Goal: Information Seeking & Learning: Check status

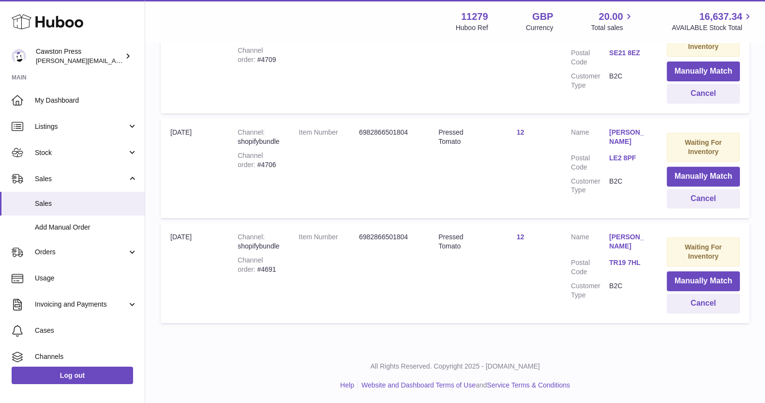
scroll to position [152, 0]
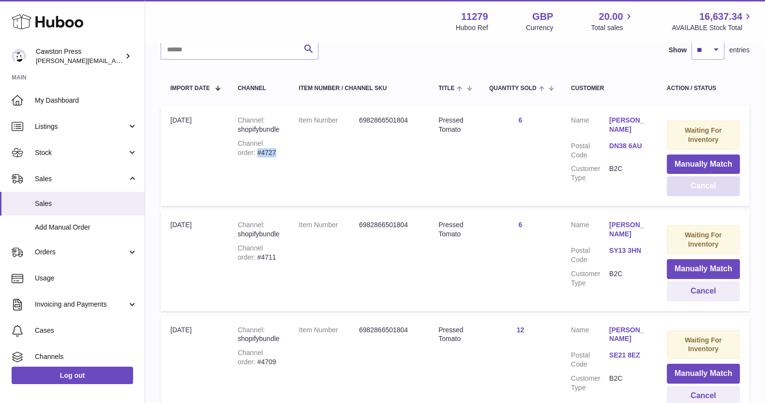
click at [694, 193] on button "Cancel" at bounding box center [703, 186] width 73 height 20
click at [715, 290] on button "Cancel" at bounding box center [703, 291] width 73 height 20
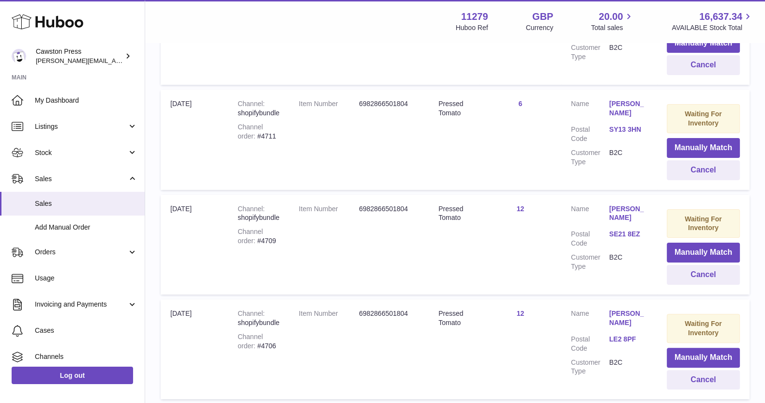
click at [711, 284] on td "Waiting For Inventory Manually Match Cancel" at bounding box center [703, 245] width 92 height 100
click at [711, 282] on button "Cancel" at bounding box center [703, 275] width 73 height 20
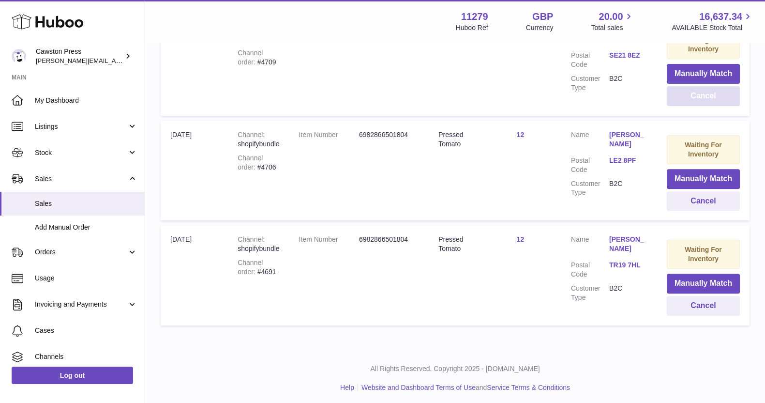
scroll to position [454, 0]
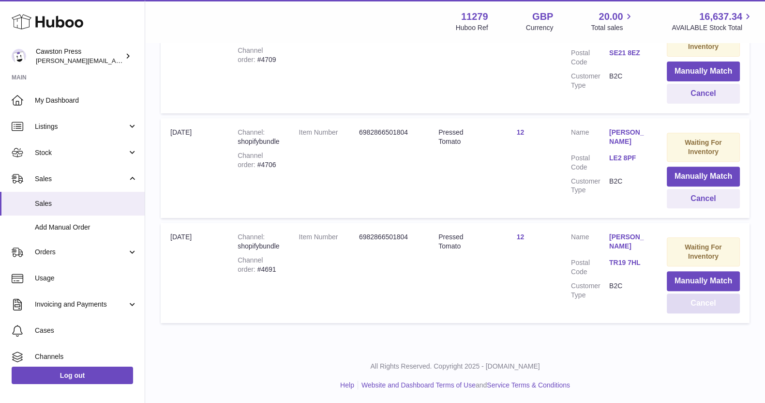
click at [701, 301] on button "Cancel" at bounding box center [703, 303] width 73 height 20
click at [704, 198] on button "Cancel" at bounding box center [703, 199] width 73 height 20
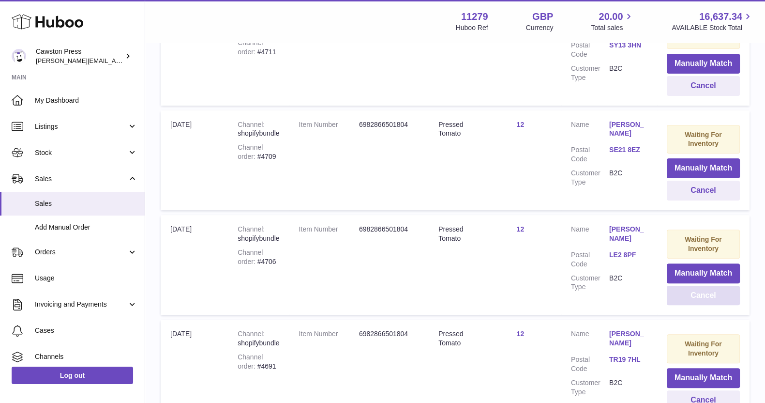
scroll to position [0, 0]
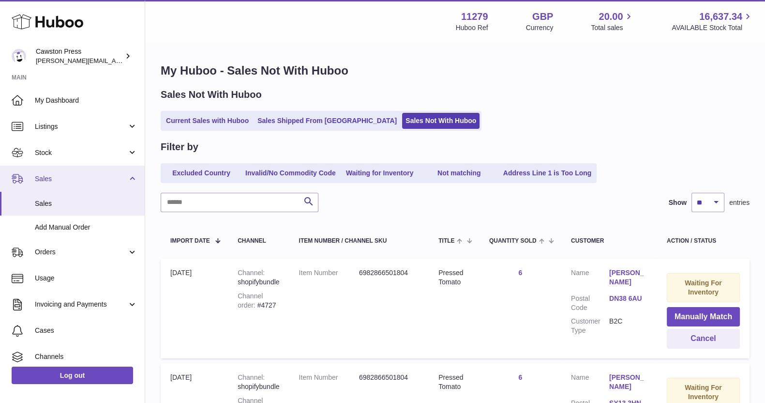
click at [54, 174] on span "Sales" at bounding box center [81, 178] width 92 height 9
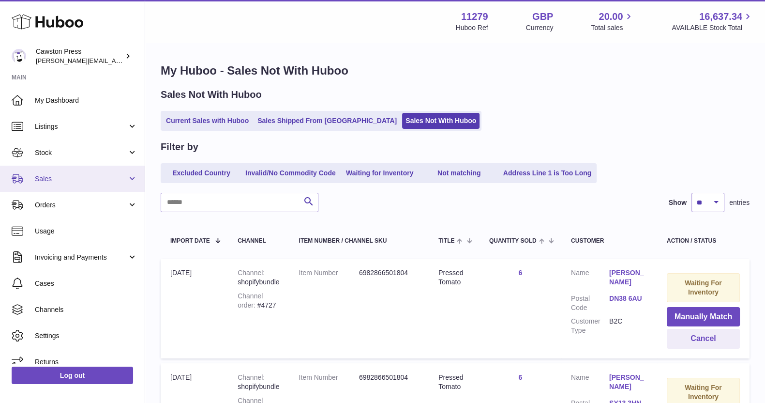
click at [65, 174] on span "Sales" at bounding box center [81, 178] width 92 height 9
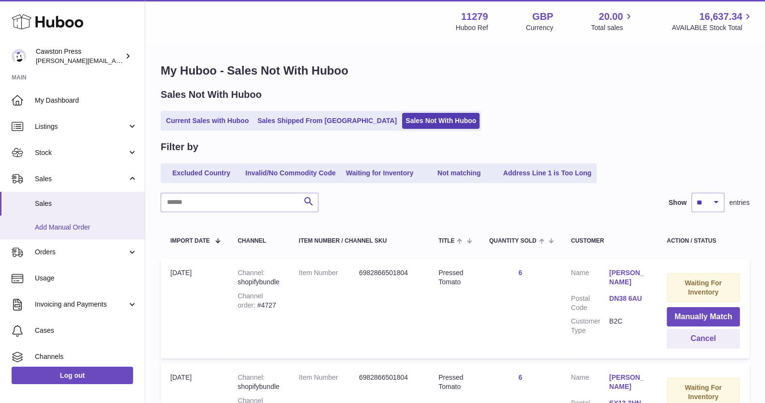
click at [45, 226] on span "Add Manual Order" at bounding box center [86, 227] width 103 height 9
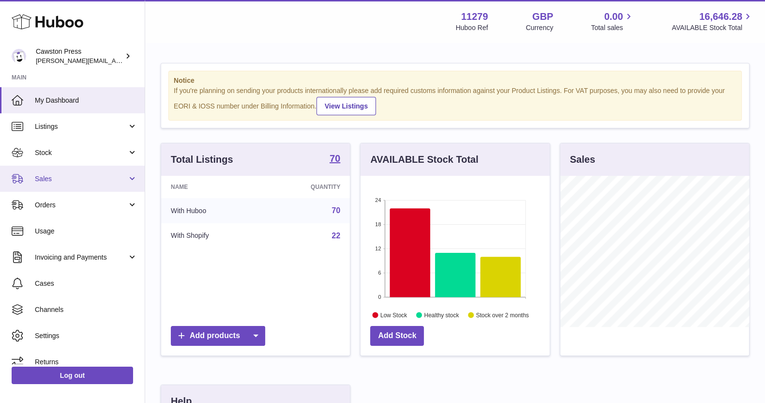
click at [61, 171] on link "Sales" at bounding box center [72, 179] width 145 height 26
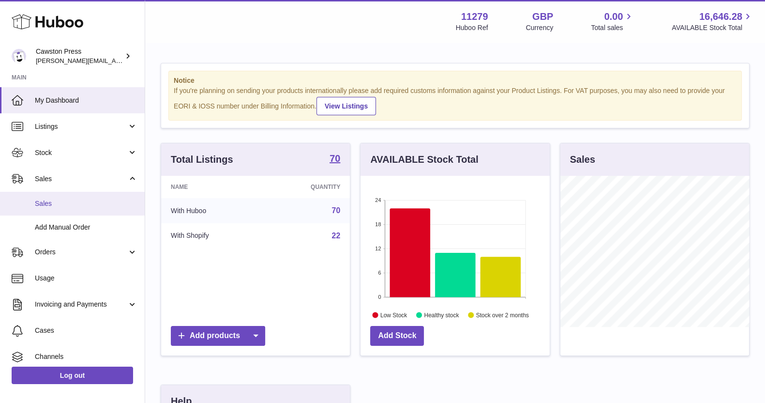
click at [47, 202] on span "Sales" at bounding box center [86, 203] width 103 height 9
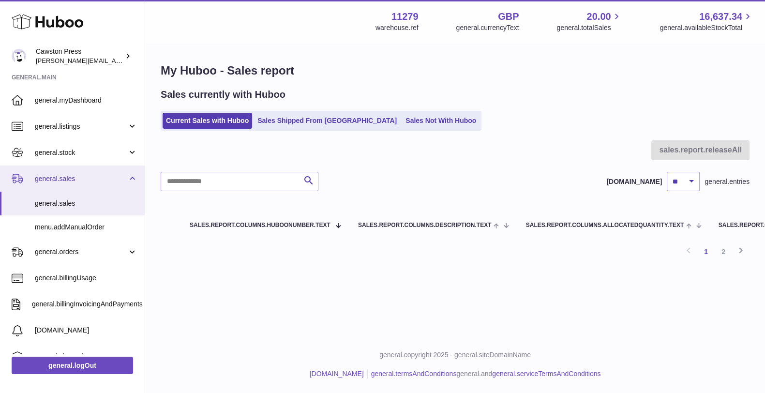
click at [91, 179] on span "general.sales" at bounding box center [81, 178] width 92 height 9
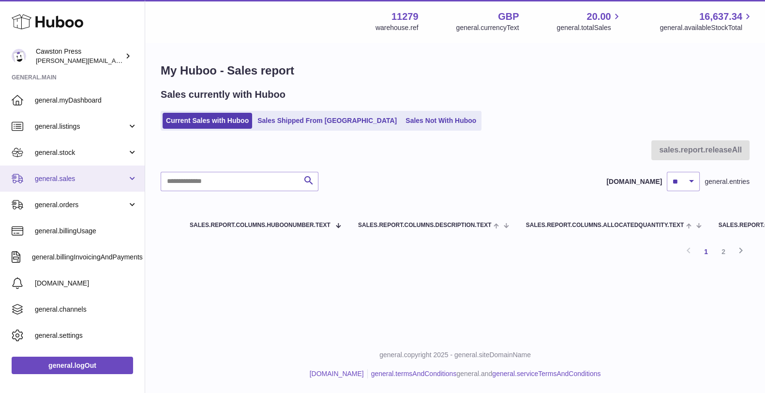
click at [80, 176] on span "general.sales" at bounding box center [81, 178] width 92 height 9
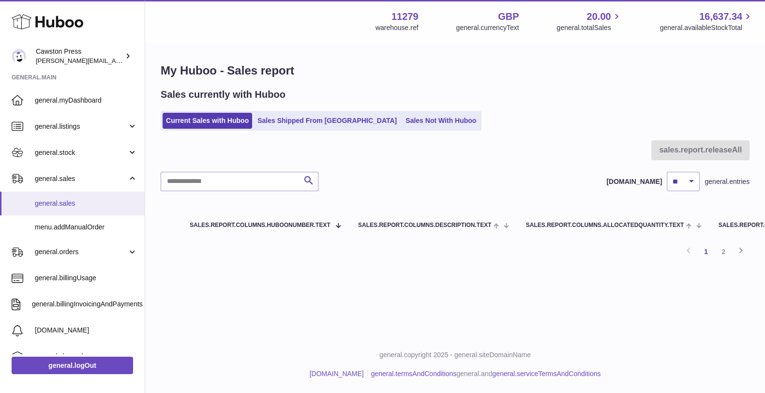
click at [58, 203] on span "general.sales" at bounding box center [86, 203] width 103 height 9
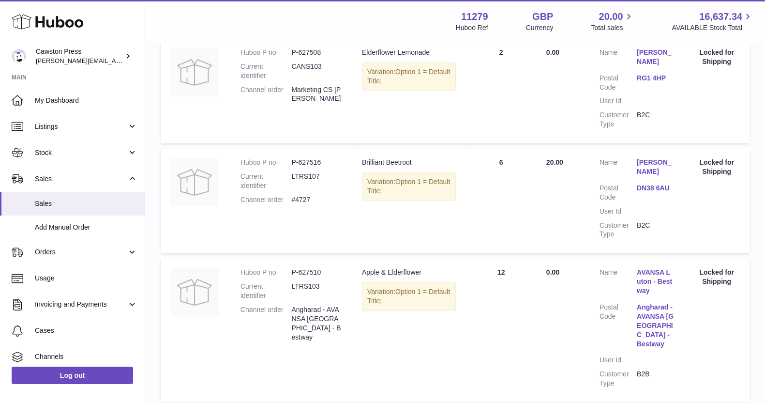
scroll to position [423, 0]
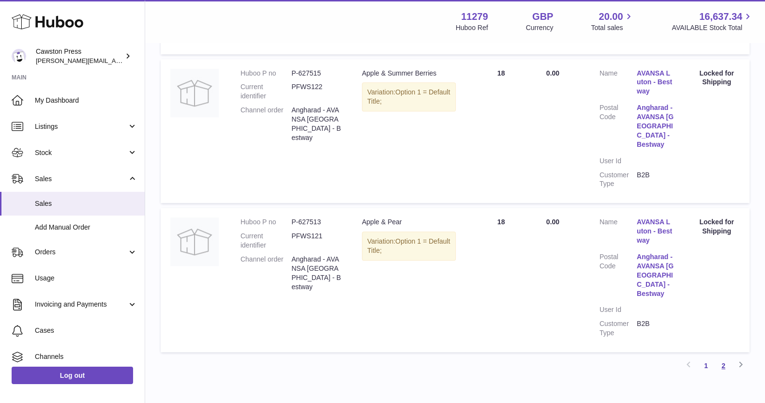
click at [726, 357] on link "2" at bounding box center [723, 365] width 17 height 17
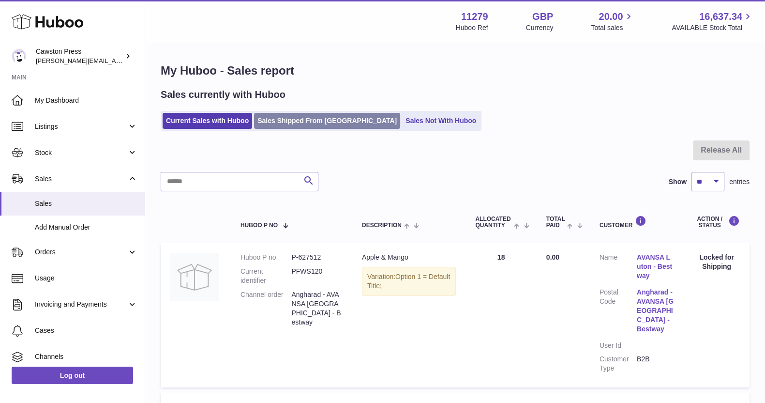
click at [286, 125] on link "Sales Shipped From [GEOGRAPHIC_DATA]" at bounding box center [327, 121] width 146 height 16
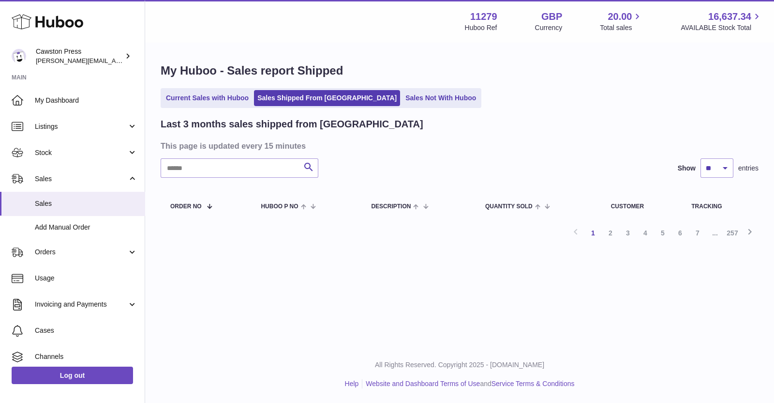
click at [591, 237] on link "1" at bounding box center [593, 232] width 17 height 17
click at [200, 170] on input "text" at bounding box center [240, 167] width 158 height 19
type input "*******"
click at [712, 230] on link "2" at bounding box center [715, 232] width 17 height 17
click at [732, 233] on link "3" at bounding box center [732, 232] width 17 height 17
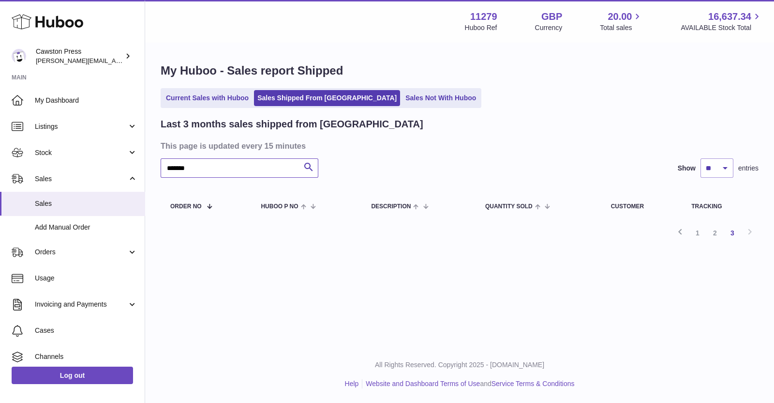
click at [210, 169] on input "*******" at bounding box center [240, 167] width 158 height 19
click at [701, 232] on link "1" at bounding box center [697, 232] width 17 height 17
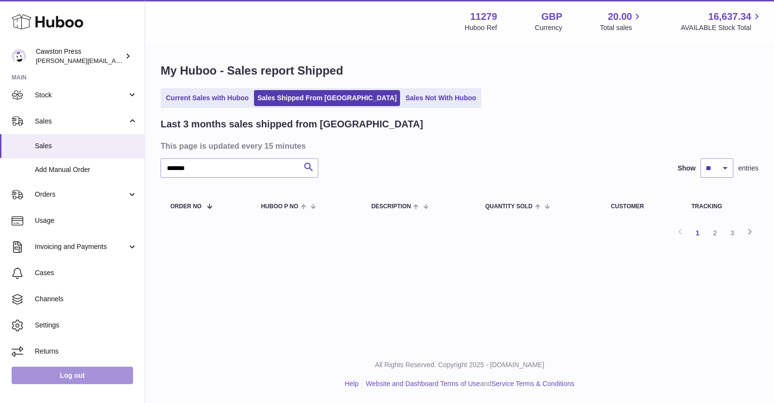
click at [93, 369] on link "Log out" at bounding box center [72, 374] width 121 height 17
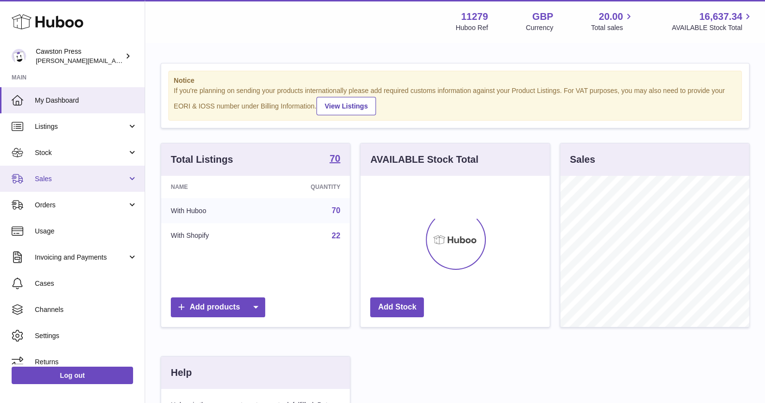
scroll to position [151, 188]
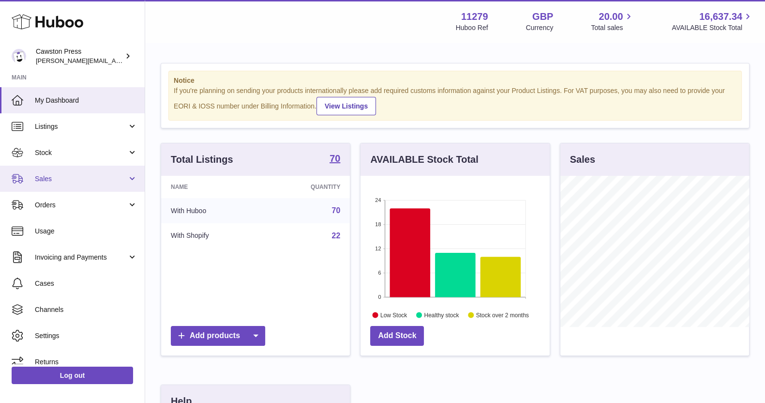
click at [53, 179] on span "Sales" at bounding box center [81, 178] width 92 height 9
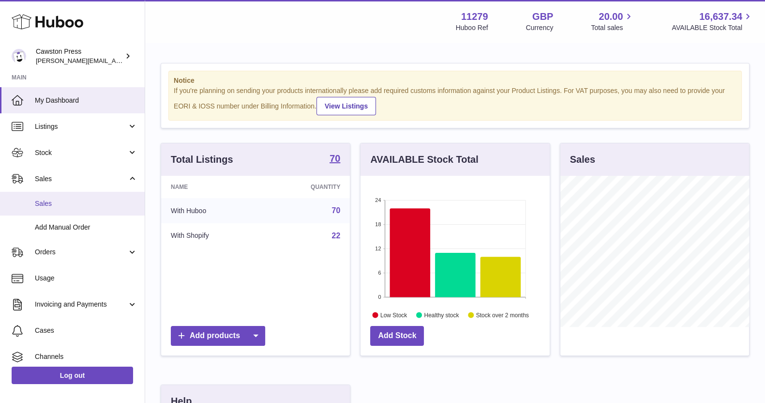
click at [54, 205] on span "Sales" at bounding box center [86, 203] width 103 height 9
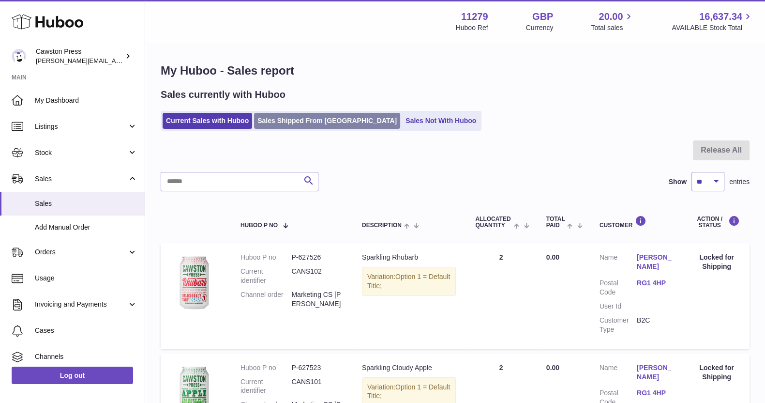
click at [310, 119] on link "Sales Shipped From [GEOGRAPHIC_DATA]" at bounding box center [327, 121] width 146 height 16
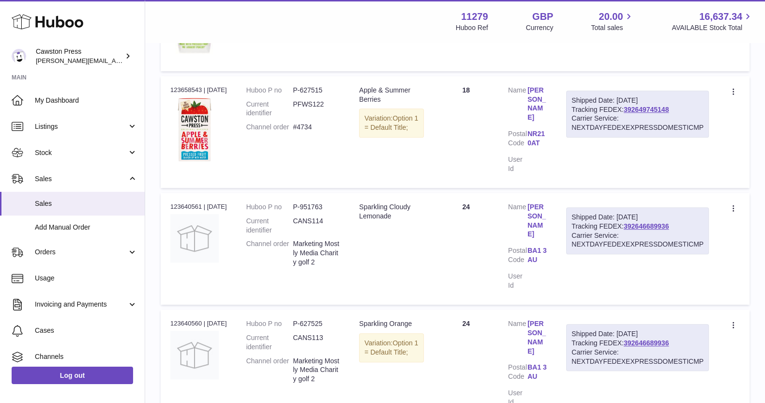
scroll to position [605, 0]
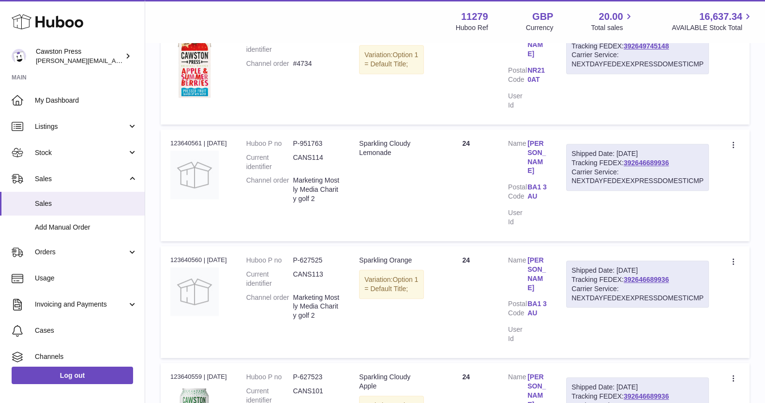
drag, startPoint x: 659, startPoint y: 136, endPoint x: 624, endPoint y: 137, distance: 34.4
click at [624, 144] on div "Shipped Date: [DATE] Tracking FEDEX: 392646689936 Carrier Service: NEXTDAYFEDEX…" at bounding box center [637, 167] width 143 height 47
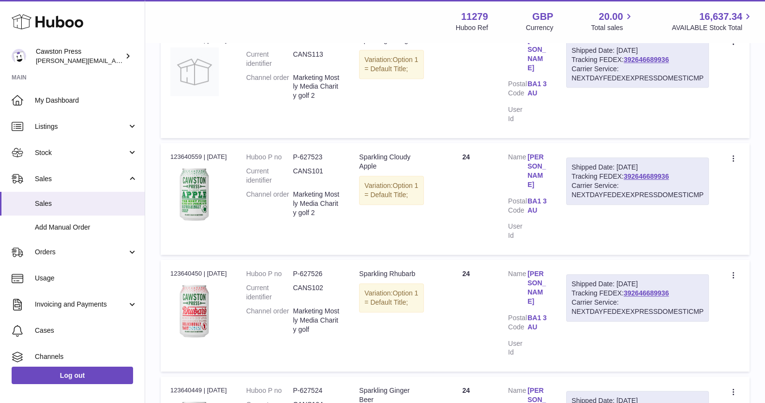
scroll to position [995, 0]
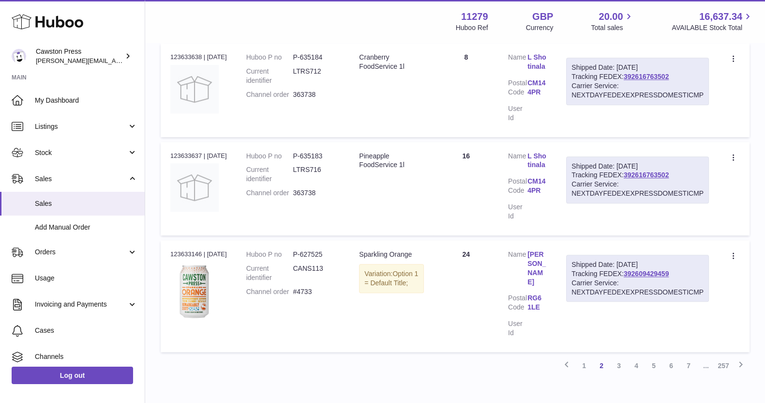
scroll to position [958, 0]
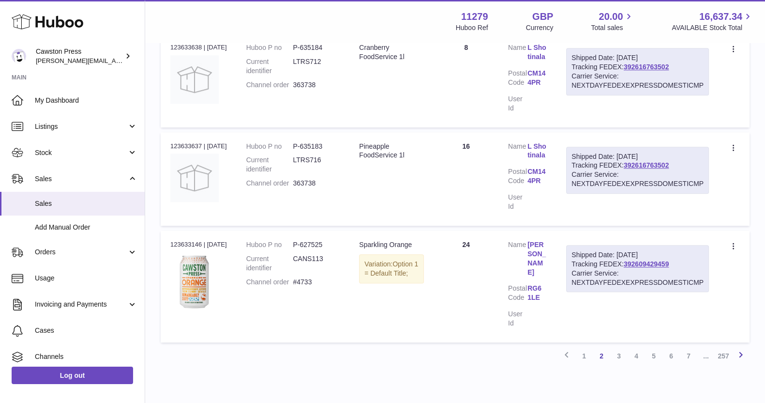
click at [740, 348] on icon at bounding box center [741, 354] width 12 height 12
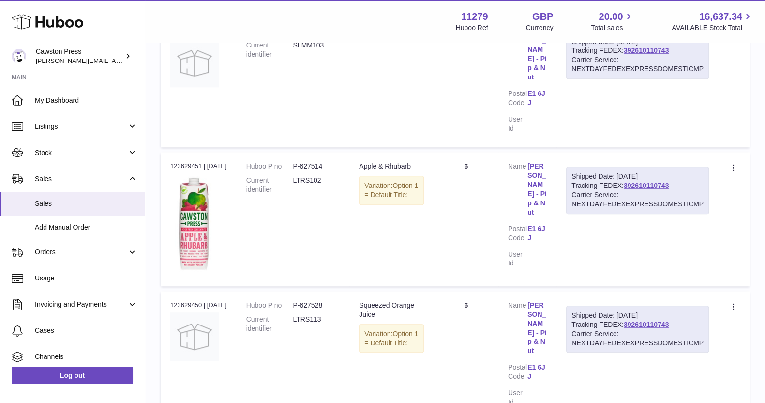
scroll to position [1117, 0]
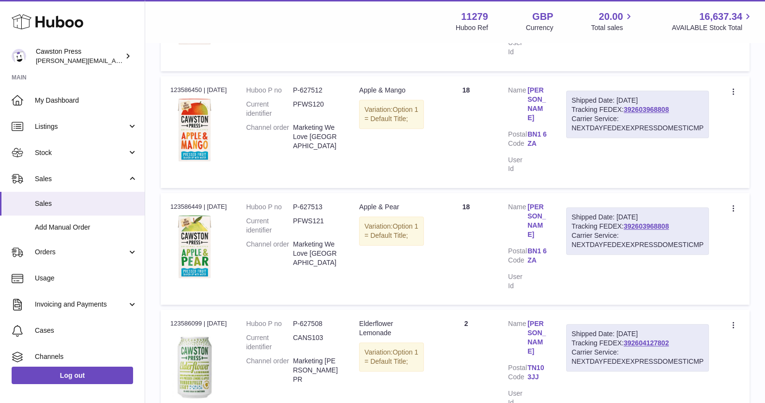
scroll to position [890, 0]
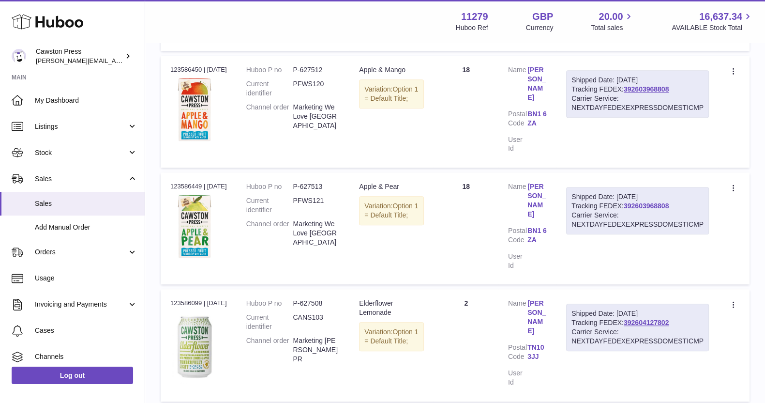
click at [643, 202] on link "392603968808" at bounding box center [646, 206] width 45 height 8
drag, startPoint x: 672, startPoint y: 296, endPoint x: 622, endPoint y: 294, distance: 50.4
click at [622, 303] on div "Shipped Date: [DATE] Tracking FEDEX: 392604127802 Carrier Service: NEXTDAYFEDEX…" at bounding box center [637, 326] width 143 height 47
click at [686, 303] on div "Shipped Date: [DATE] Tracking FEDEX: 392604127802 Carrier Service: NEXTDAYFEDEX…" at bounding box center [637, 326] width 143 height 47
click at [474, 289] on td "Quantity 2" at bounding box center [466, 345] width 65 height 112
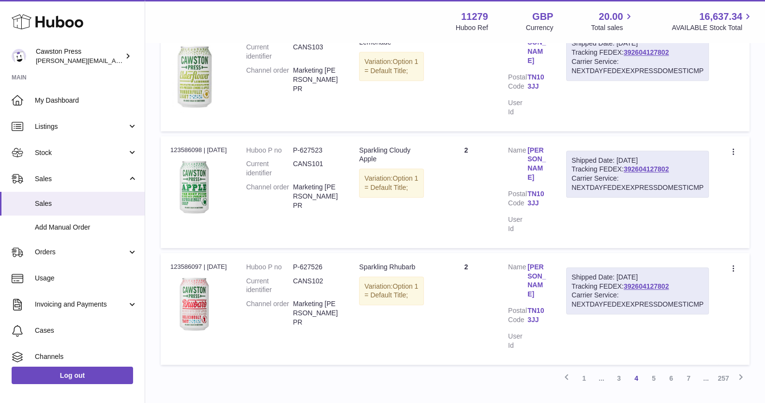
scroll to position [1169, 0]
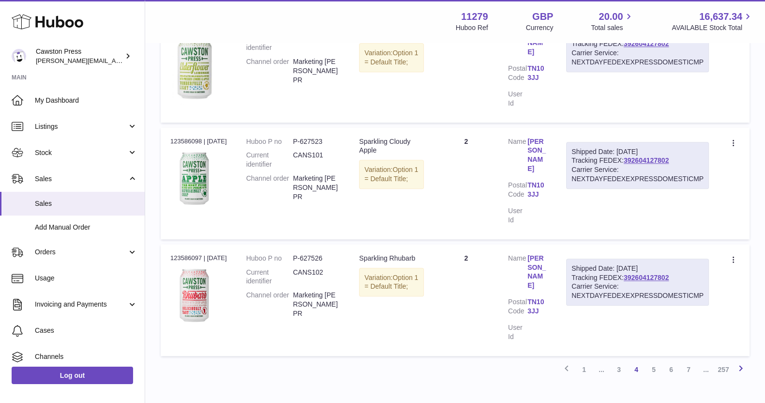
click at [744, 362] on icon at bounding box center [741, 368] width 12 height 12
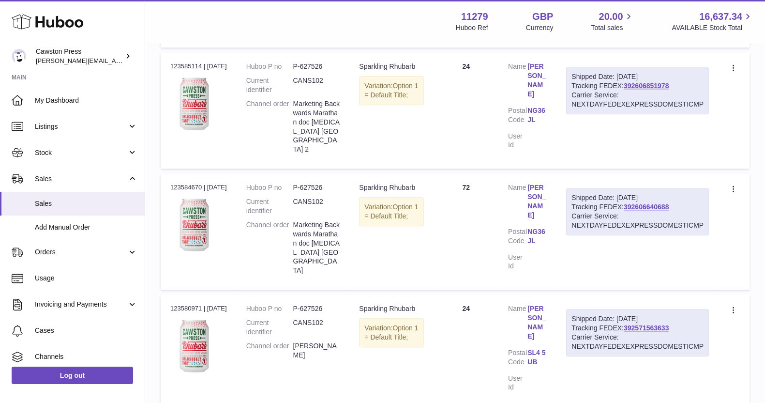
scroll to position [1133, 0]
click at [657, 81] on link "392606851978" at bounding box center [646, 85] width 45 height 8
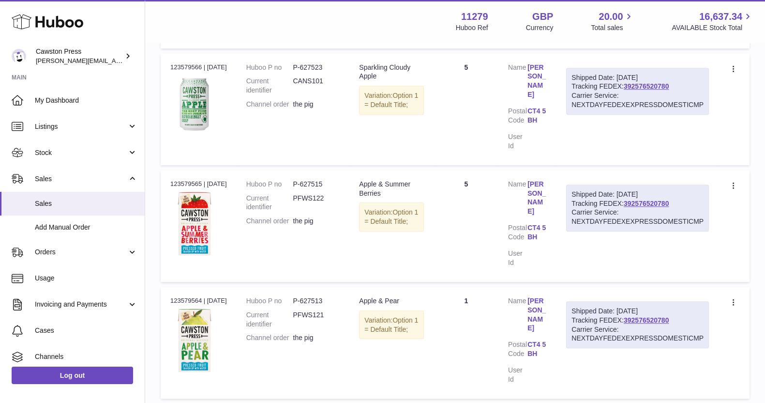
scroll to position [1034, 0]
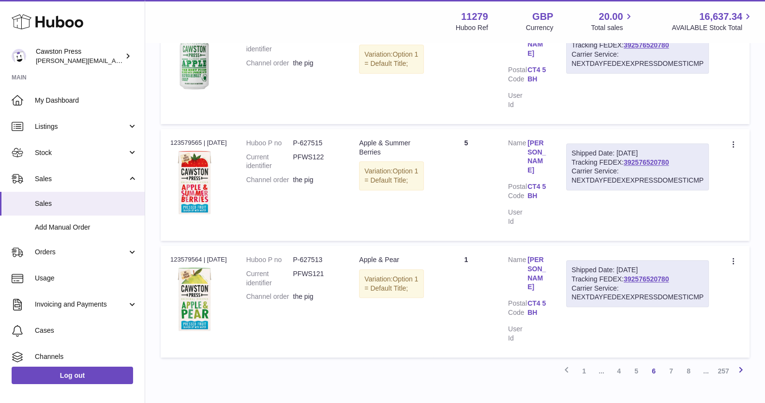
click at [745, 363] on icon at bounding box center [741, 369] width 12 height 12
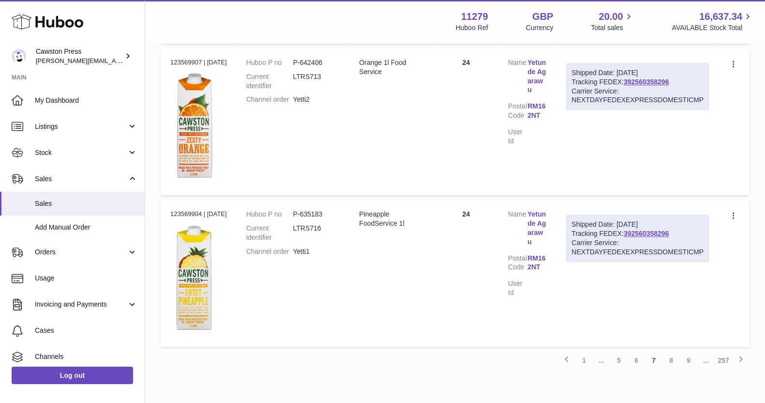
scroll to position [1264, 0]
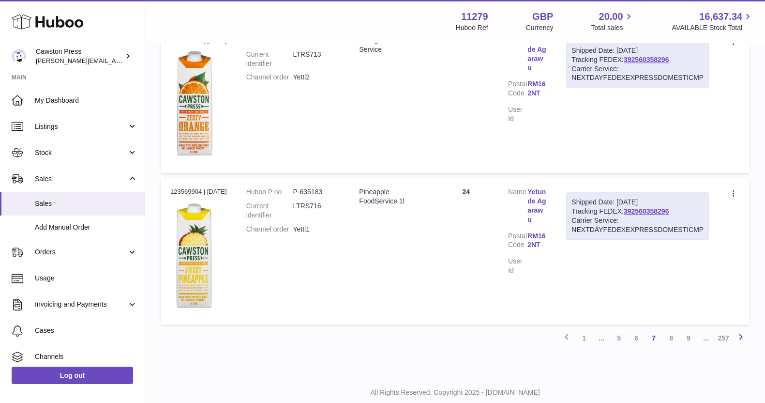
click at [741, 331] on icon at bounding box center [741, 337] width 12 height 12
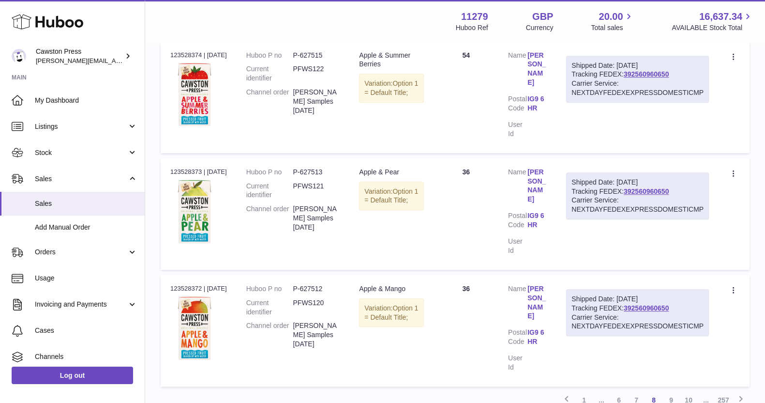
scroll to position [1007, 0]
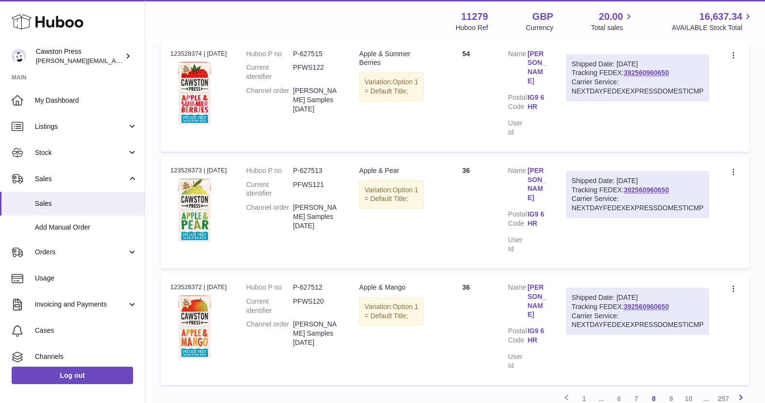
click at [743, 391] on icon at bounding box center [741, 397] width 12 height 12
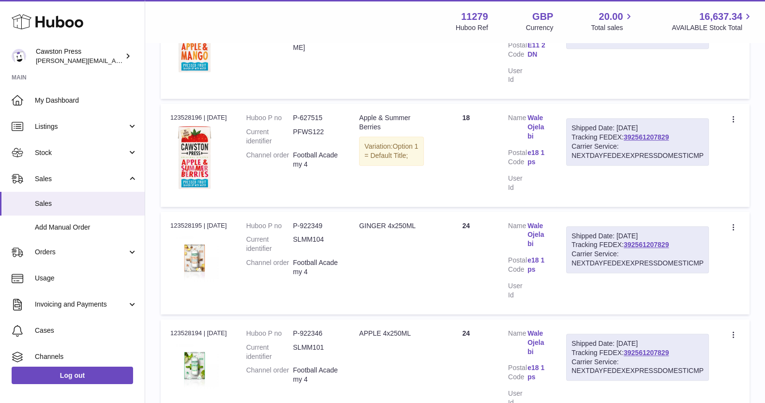
scroll to position [972, 0]
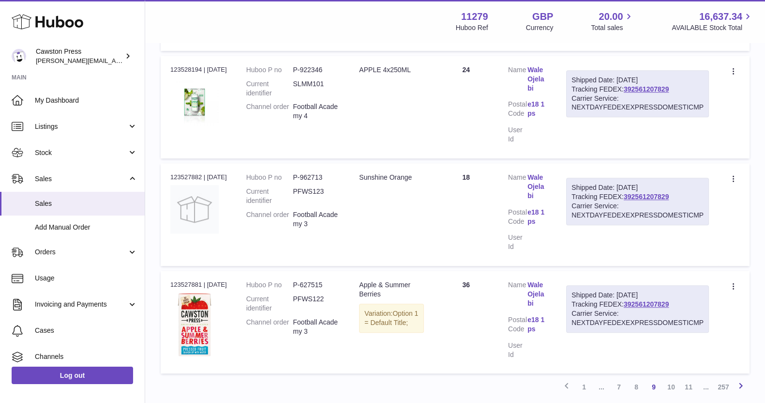
click at [745, 379] on icon at bounding box center [741, 385] width 12 height 12
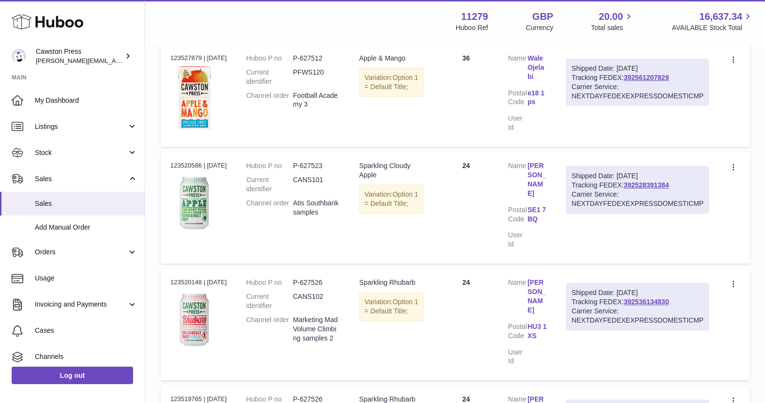
scroll to position [346, 0]
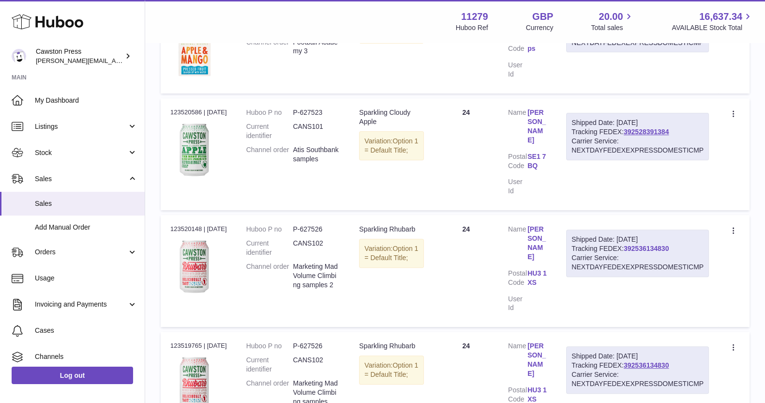
click at [651, 244] on link "392536134830" at bounding box center [646, 248] width 45 height 8
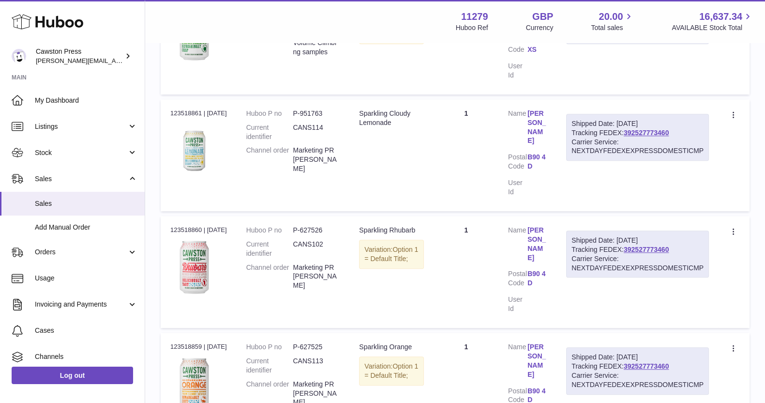
scroll to position [1007, 0]
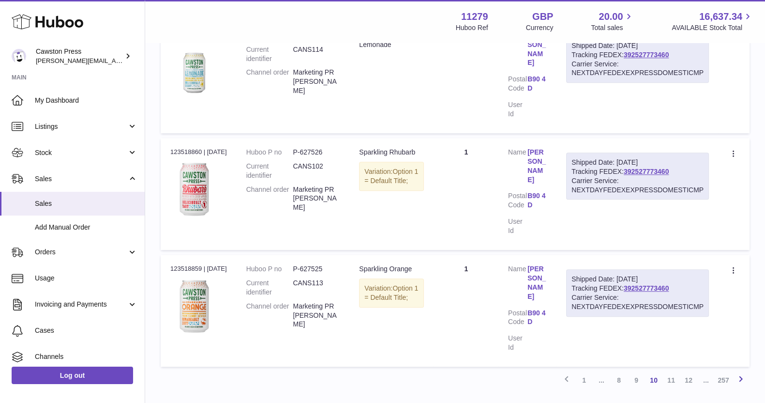
click at [743, 373] on icon at bounding box center [741, 379] width 12 height 12
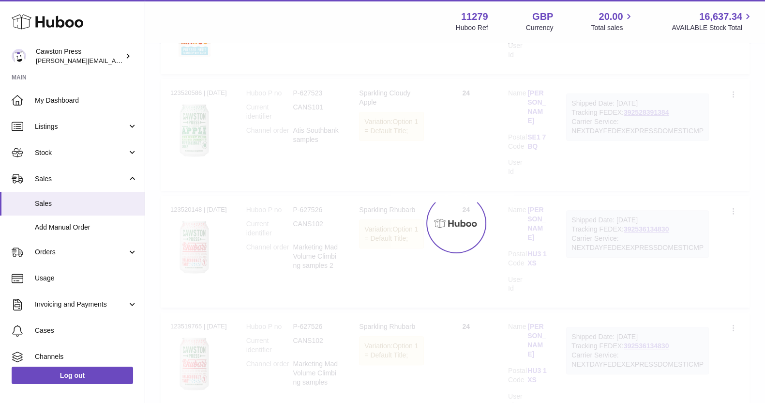
scroll to position [44, 0]
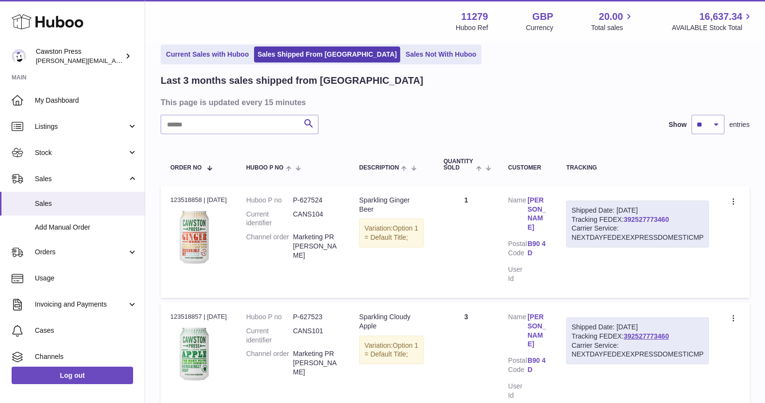
click at [643, 221] on link "392527773460" at bounding box center [646, 219] width 45 height 8
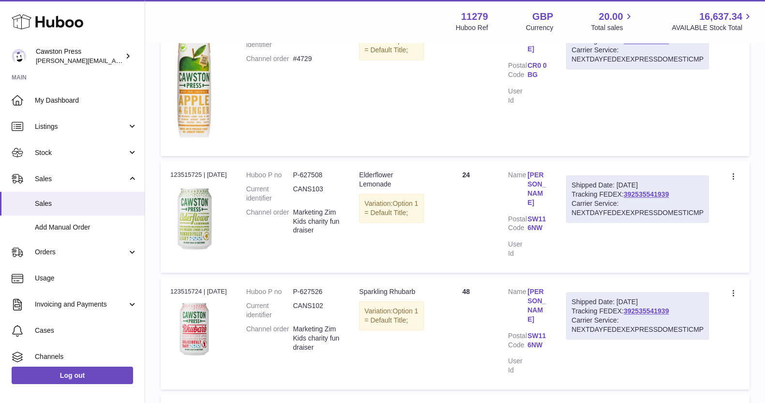
scroll to position [840, 0]
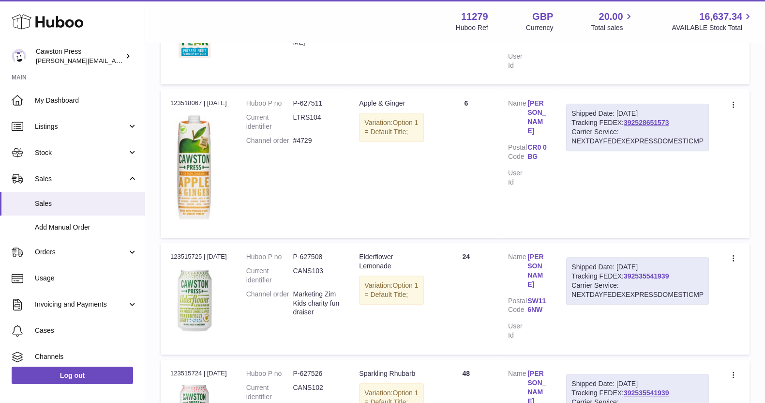
click at [658, 272] on link "392535541939" at bounding box center [646, 276] width 45 height 8
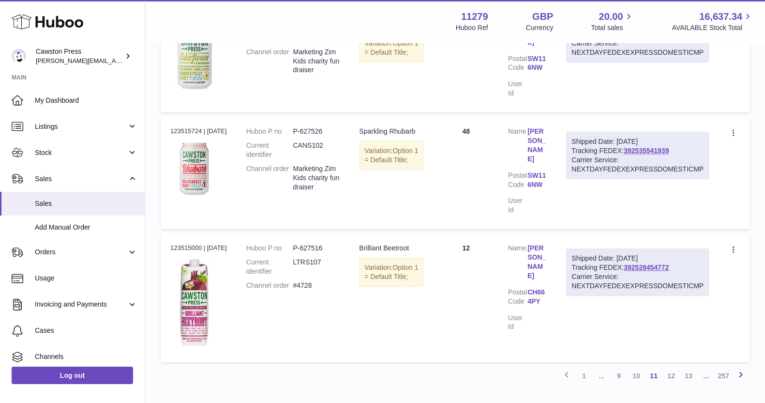
click at [745, 368] on icon at bounding box center [741, 374] width 12 height 12
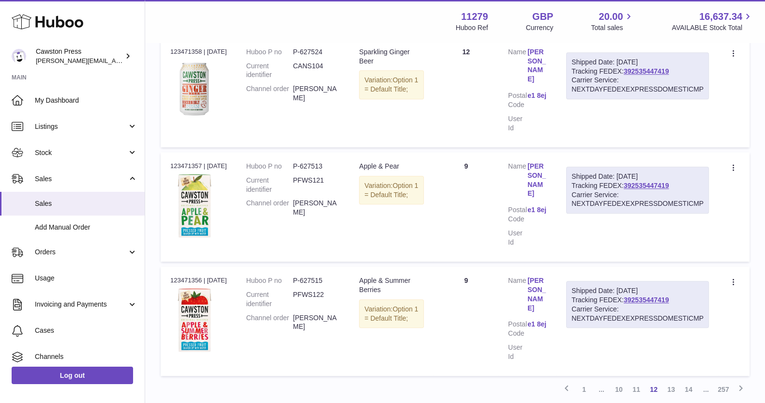
scroll to position [995, 0]
click at [741, 382] on icon at bounding box center [741, 388] width 12 height 12
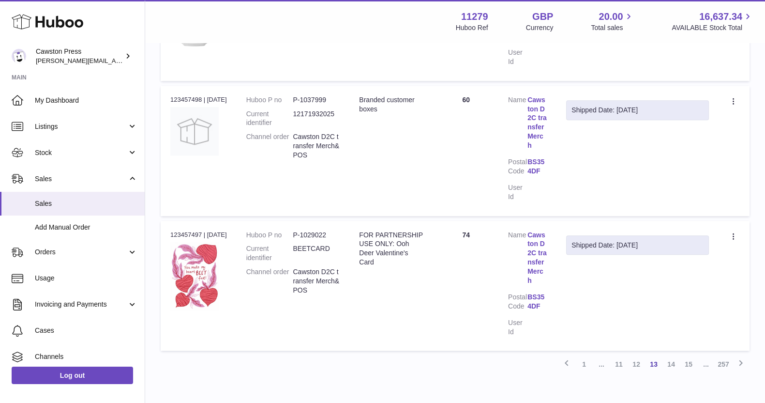
scroll to position [1132, 0]
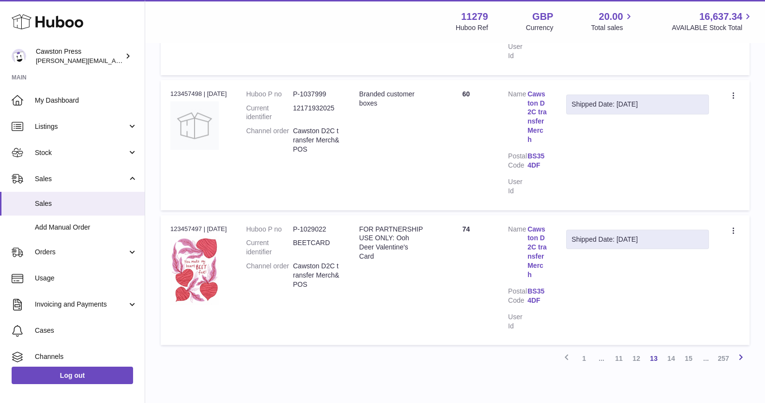
click at [740, 351] on icon at bounding box center [741, 357] width 12 height 12
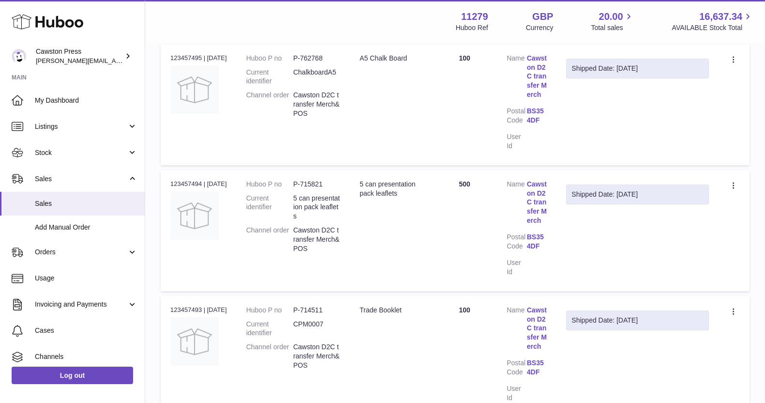
scroll to position [66, 0]
